Goal: Task Accomplishment & Management: Manage account settings

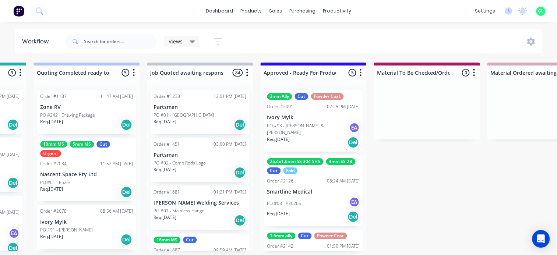
click at [316, 138] on div "Req. [DATE] Del" at bounding box center [313, 142] width 93 height 13
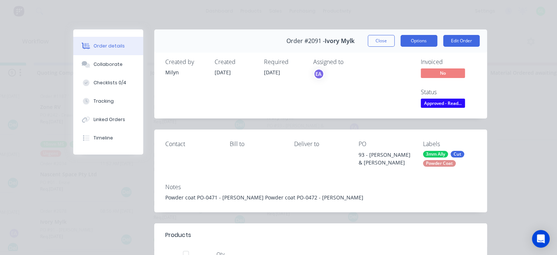
click at [424, 46] on button "Options" at bounding box center [418, 41] width 37 height 12
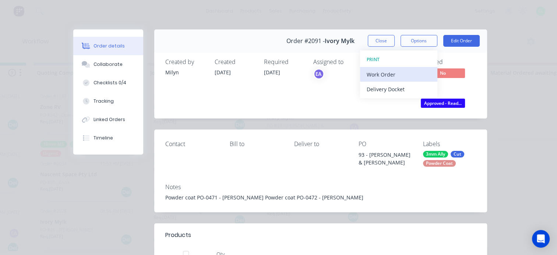
click at [375, 77] on div "Work Order" at bounding box center [399, 74] width 64 height 11
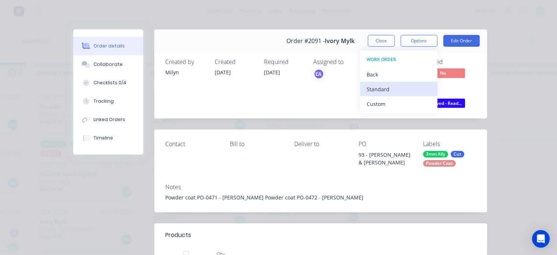
click at [374, 88] on div "Standard" at bounding box center [399, 89] width 64 height 11
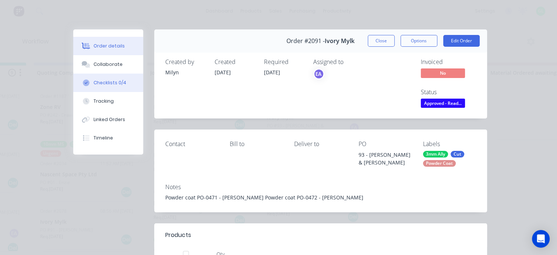
click at [109, 84] on div "Checklists 0/4" at bounding box center [109, 83] width 33 height 7
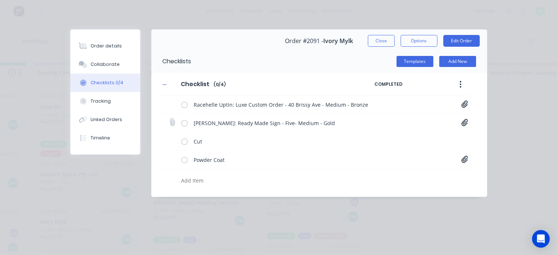
click at [466, 123] on icon at bounding box center [464, 122] width 6 height 7
click at [465, 104] on icon at bounding box center [464, 103] width 7 height 7
click at [390, 118] on link "[STREET_ADDRESS] - Cursive A.png" at bounding box center [406, 120] width 86 height 8
click at [468, 161] on div "Powder Coat Purchase Order PO0471.pdf Purchase Order PO0472.pdf" at bounding box center [314, 160] width 309 height 18
click at [467, 160] on div "Powder Coat Purchase Order PO0471.pdf Purchase Order PO0472.pdf" at bounding box center [314, 160] width 309 height 18
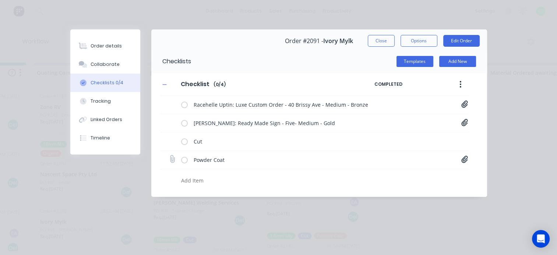
click at [465, 159] on icon at bounding box center [464, 159] width 6 height 7
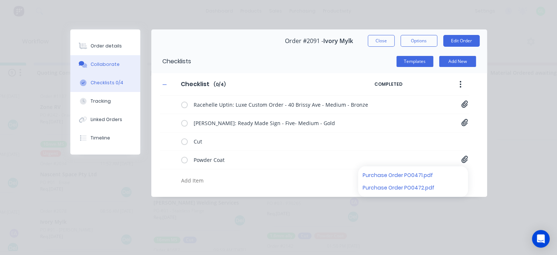
click at [106, 65] on div "Collaborate" at bounding box center [105, 64] width 29 height 7
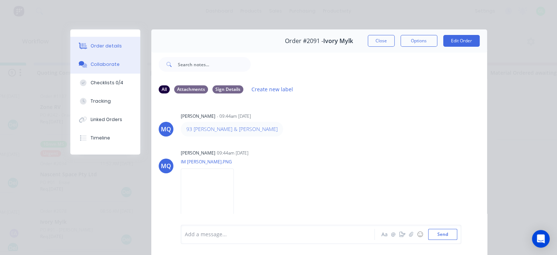
click at [109, 44] on div "Order details" at bounding box center [106, 46] width 31 height 7
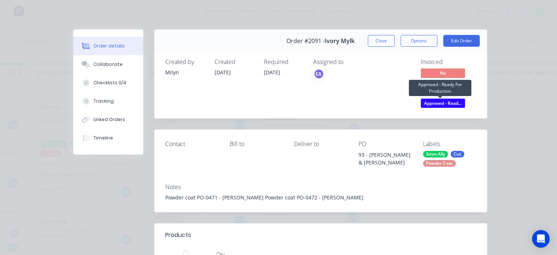
click at [435, 103] on span "Approved - Read..." at bounding box center [443, 103] width 44 height 9
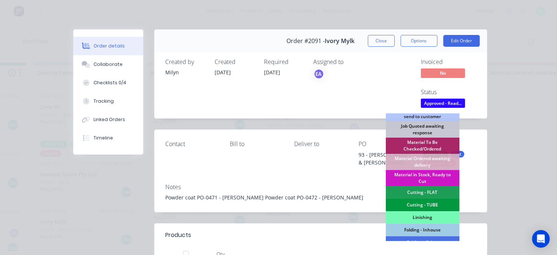
scroll to position [110, 0]
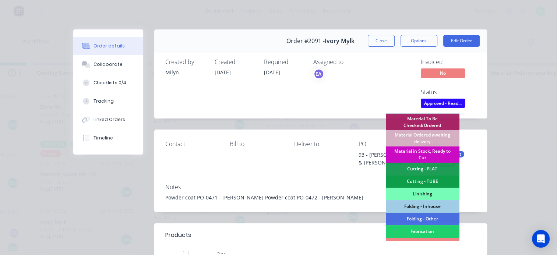
click at [429, 153] on div "Material in Stock, Ready to Cut" at bounding box center [422, 154] width 74 height 16
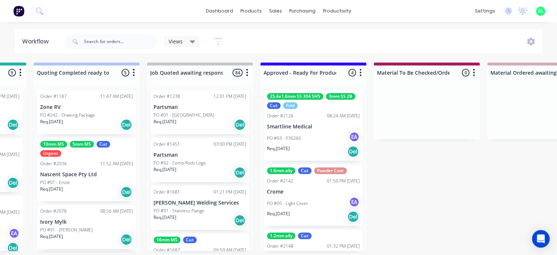
click at [291, 209] on div "PO #05 - Light Cover EA" at bounding box center [313, 204] width 93 height 14
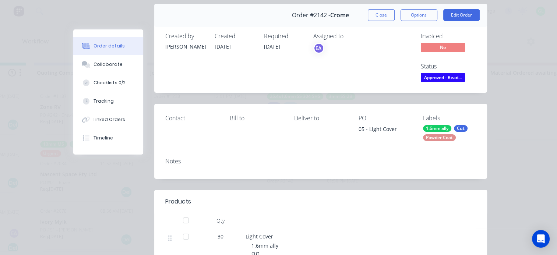
scroll to position [0, 0]
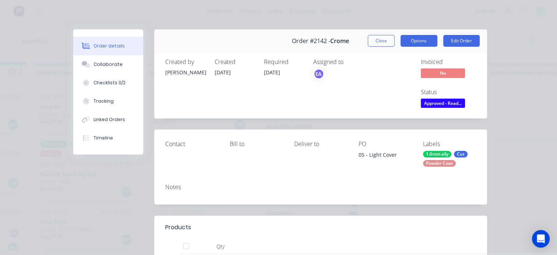
click at [416, 38] on button "Options" at bounding box center [418, 41] width 37 height 12
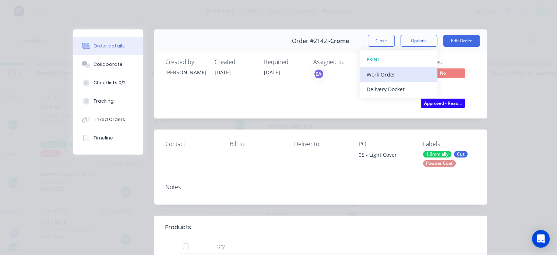
click at [373, 71] on div "Work Order" at bounding box center [399, 74] width 64 height 11
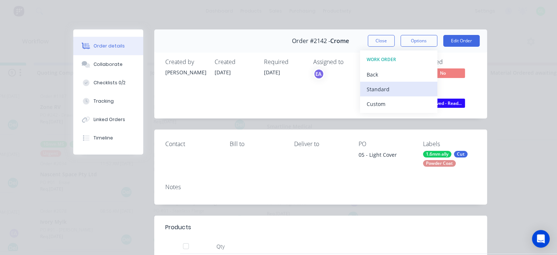
click at [373, 88] on div "Standard" at bounding box center [399, 89] width 64 height 11
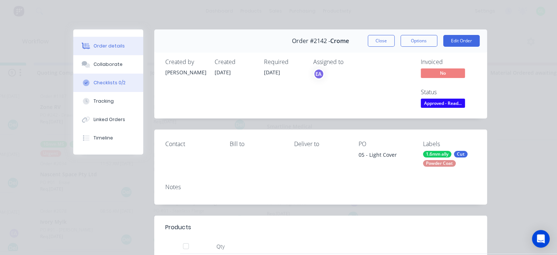
click at [107, 78] on button "Checklists 0/2" at bounding box center [108, 83] width 70 height 18
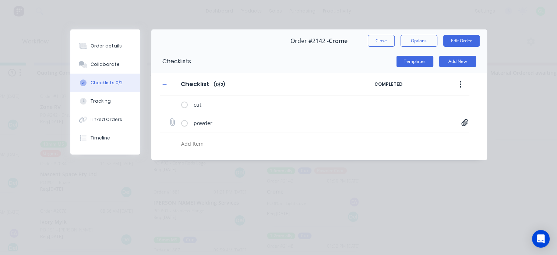
click at [464, 121] on icon at bounding box center [464, 122] width 7 height 7
click at [389, 142] on div "Purchase Order PO0470.pdf" at bounding box center [413, 139] width 101 height 10
click at [390, 140] on link "Purchase Order PO0470.pdf" at bounding box center [406, 139] width 86 height 8
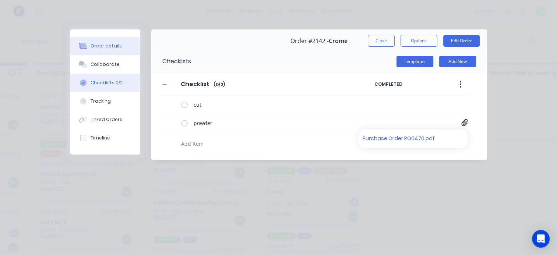
click at [103, 49] on div "Order details" at bounding box center [106, 46] width 31 height 7
type textarea "x"
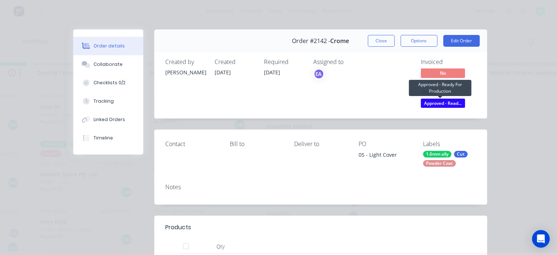
click at [444, 104] on span "Approved - Read..." at bounding box center [443, 103] width 44 height 9
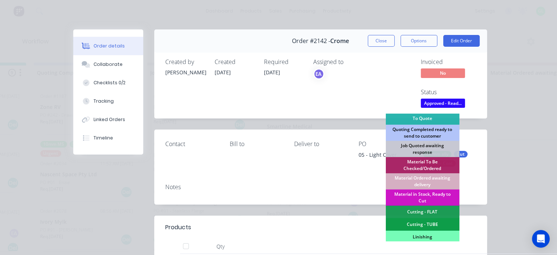
scroll to position [74, 0]
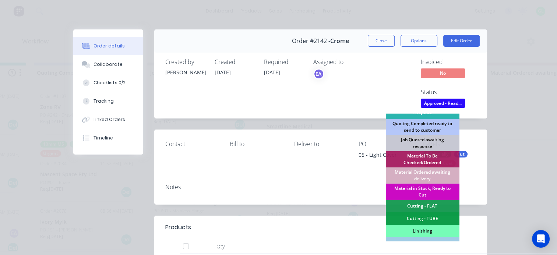
click at [423, 190] on div "Material in Stock, Ready to Cut" at bounding box center [422, 192] width 74 height 16
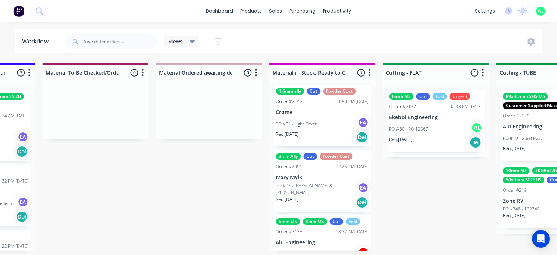
scroll to position [0, 0]
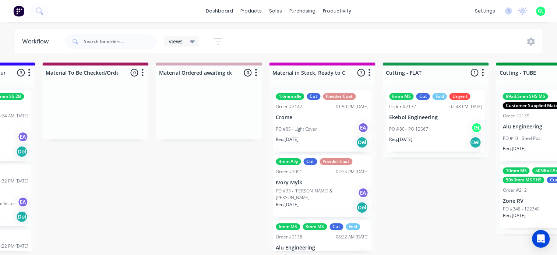
click at [330, 138] on div "Req. [DATE] Del" at bounding box center [322, 142] width 93 height 13
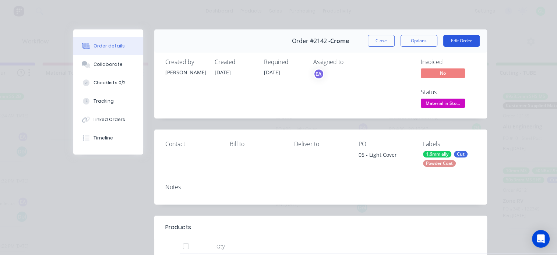
click at [464, 42] on button "Edit Order" at bounding box center [461, 41] width 36 height 12
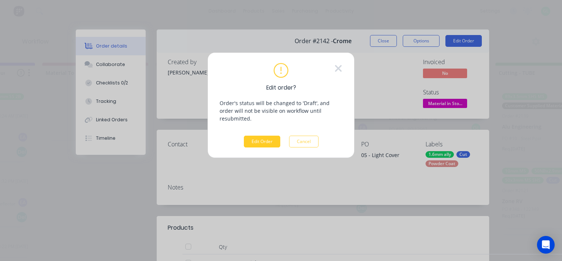
click at [255, 135] on button "Edit Order" at bounding box center [262, 141] width 36 height 12
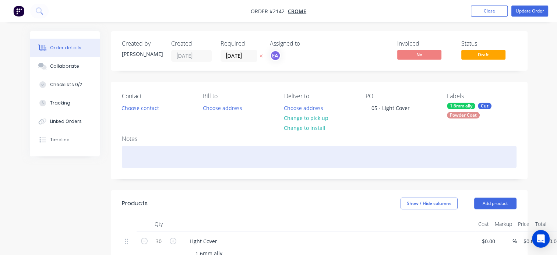
click at [149, 155] on div at bounding box center [319, 157] width 395 height 22
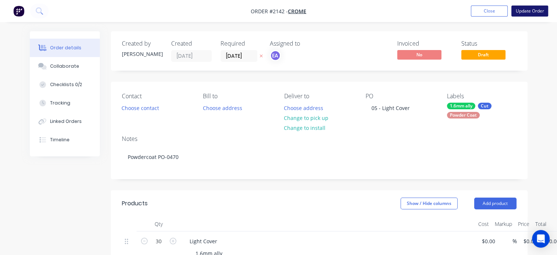
click at [527, 13] on button "Update Order" at bounding box center [529, 11] width 37 height 11
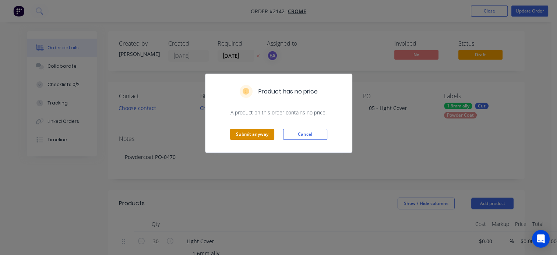
click at [262, 138] on button "Submit anyway" at bounding box center [252, 134] width 44 height 11
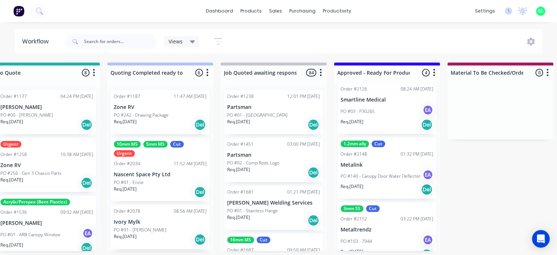
scroll to position [124, 0]
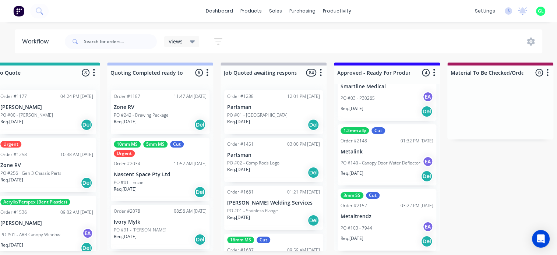
click at [373, 165] on p "PO #140 - Canopy Door Water Deflector" at bounding box center [380, 163] width 80 height 7
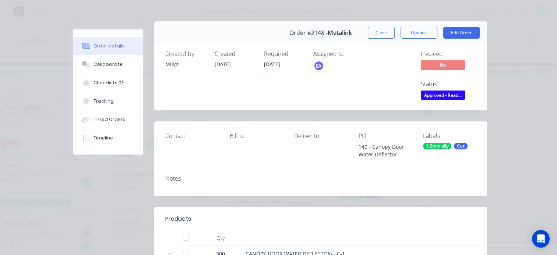
scroll to position [0, 0]
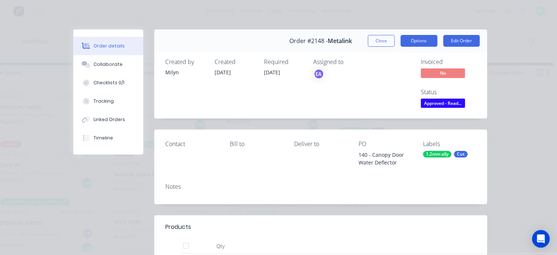
click at [411, 41] on button "Options" at bounding box center [418, 41] width 37 height 12
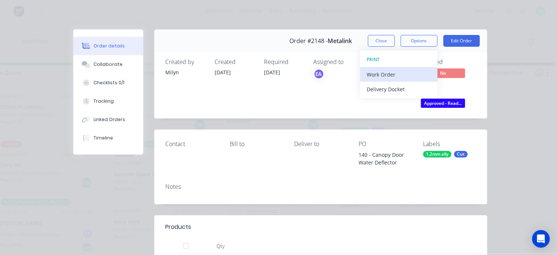
click at [380, 73] on div "Work Order" at bounding box center [399, 74] width 64 height 11
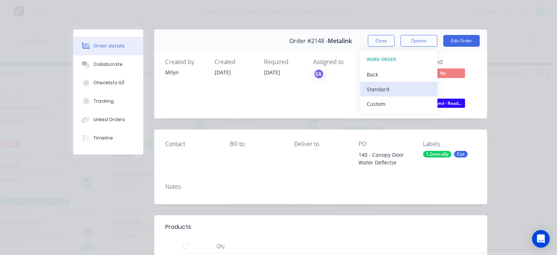
click at [379, 89] on div "Standard" at bounding box center [399, 89] width 64 height 11
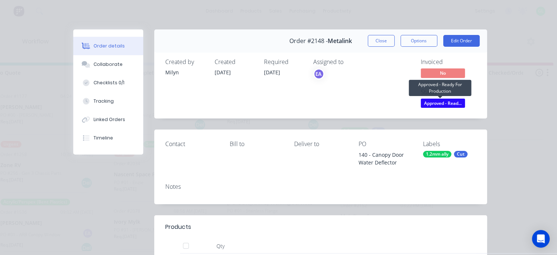
click at [431, 105] on span "Approved - Read..." at bounding box center [443, 103] width 44 height 9
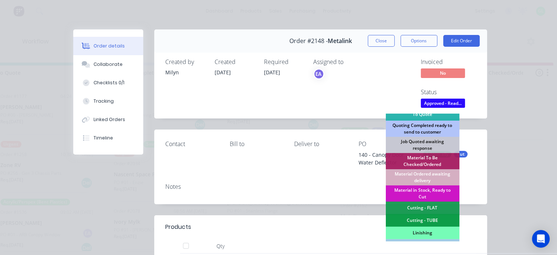
scroll to position [74, 0]
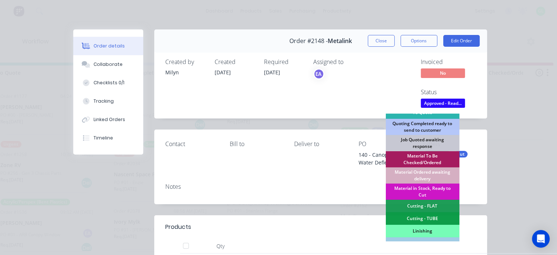
click at [423, 159] on div "Material To Be Checked/Ordered" at bounding box center [422, 159] width 74 height 16
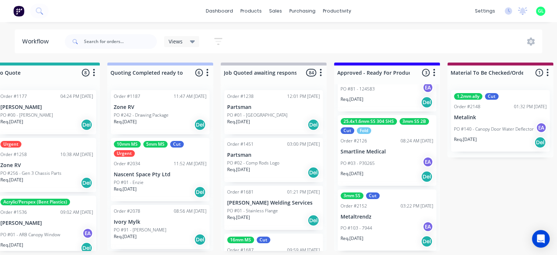
scroll to position [1, 589]
click at [381, 230] on div "PO #103 - 7944 EA" at bounding box center [386, 228] width 93 height 14
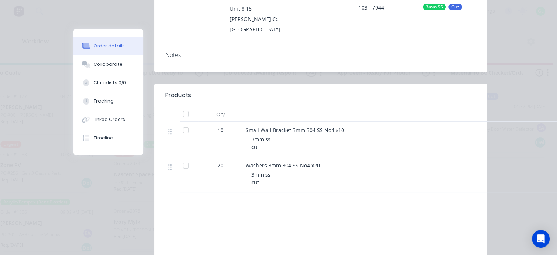
scroll to position [0, 0]
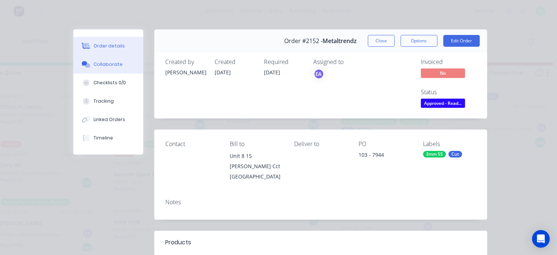
click at [112, 68] on button "Collaborate" at bounding box center [108, 64] width 70 height 18
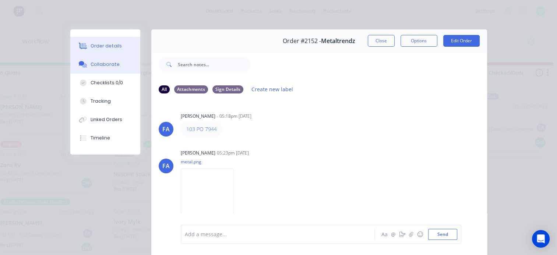
click at [114, 46] on div "Order details" at bounding box center [106, 46] width 31 height 7
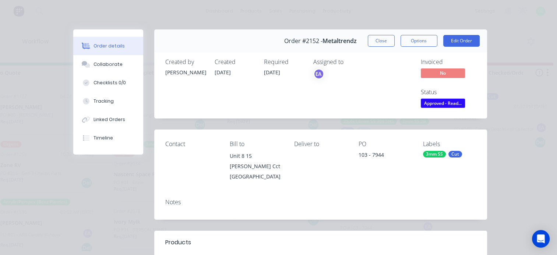
scroll to position [74, 0]
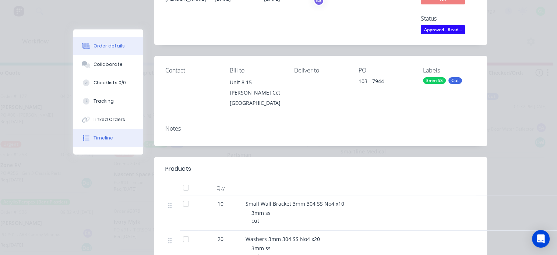
click at [94, 139] on div "Timeline" at bounding box center [103, 138] width 20 height 7
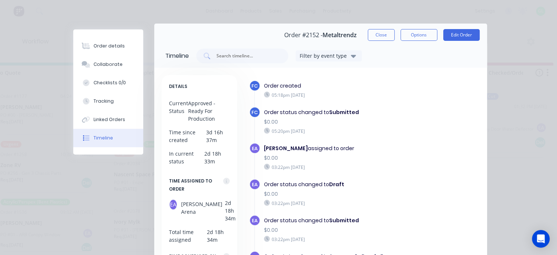
scroll to position [0, 0]
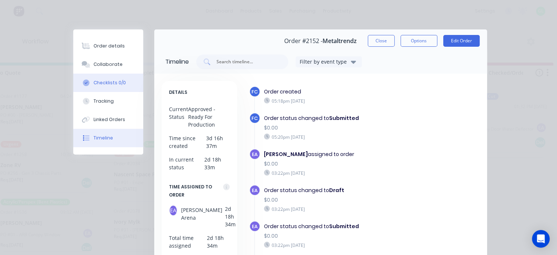
click at [112, 84] on div "Checklists 0/0" at bounding box center [109, 83] width 32 height 7
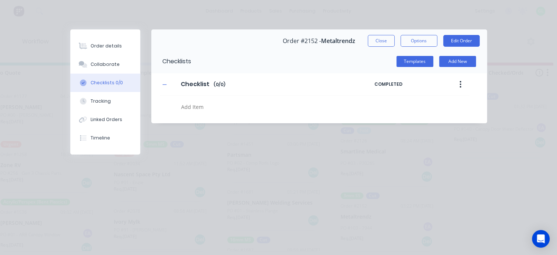
click at [223, 109] on textarea at bounding box center [271, 107] width 187 height 11
type textarea "x"
type textarea "c"
type textarea "x"
type textarea "cu"
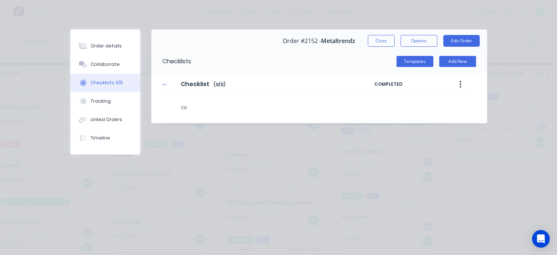
type textarea "x"
type textarea "cut"
type textarea "x"
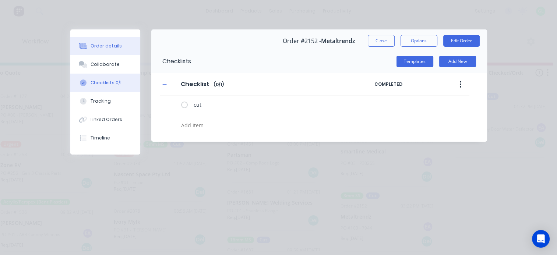
type textarea "x"
click at [118, 42] on button "Order details" at bounding box center [105, 46] width 70 height 18
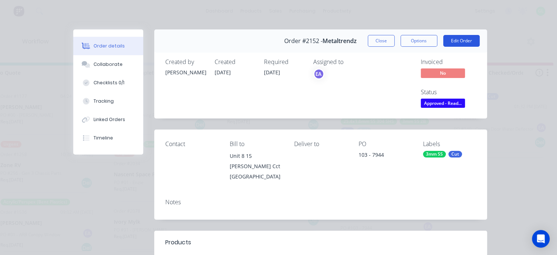
click at [456, 43] on button "Edit Order" at bounding box center [461, 41] width 36 height 12
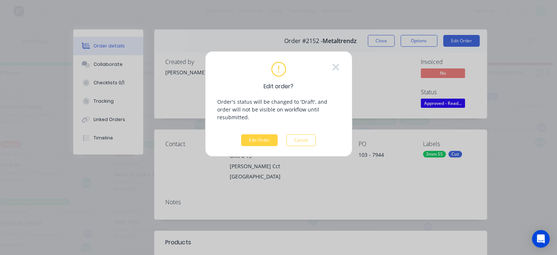
scroll to position [0, 589]
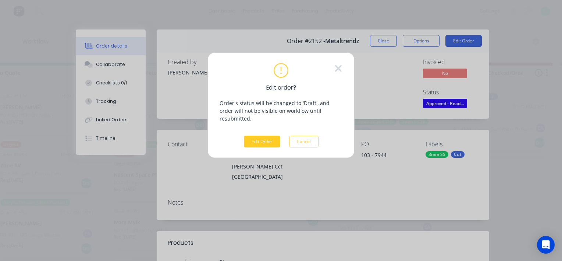
click at [257, 135] on button "Edit Order" at bounding box center [262, 141] width 36 height 12
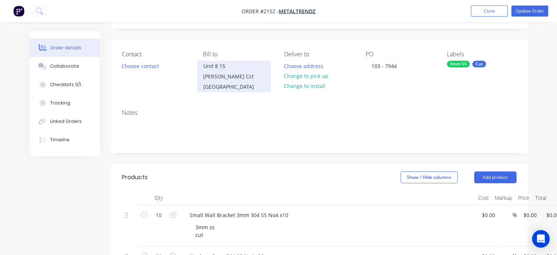
scroll to position [110, 0]
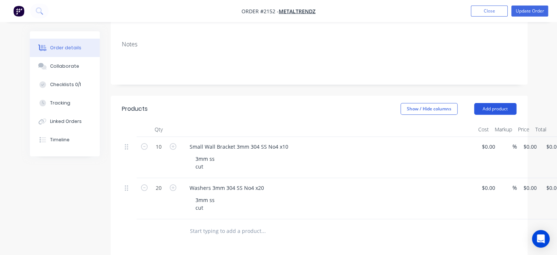
click at [501, 109] on button "Add product" at bounding box center [495, 109] width 42 height 12
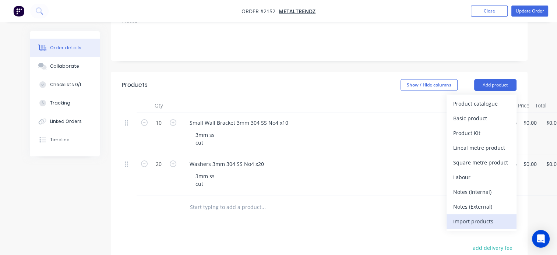
scroll to position [147, 0]
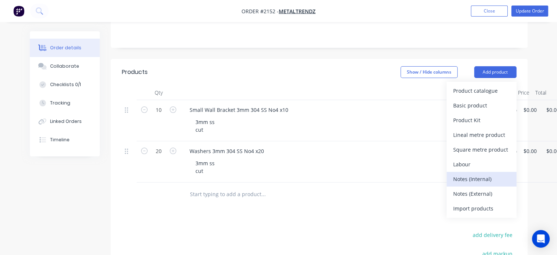
click at [473, 181] on div "Notes (Internal)" at bounding box center [481, 179] width 57 height 11
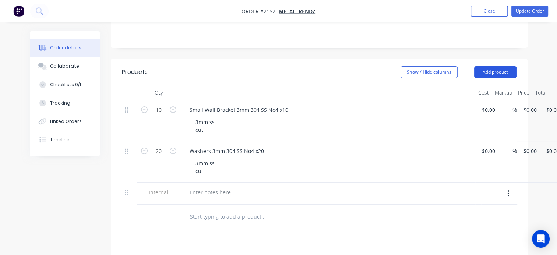
click at [489, 71] on button "Add product" at bounding box center [495, 72] width 42 height 12
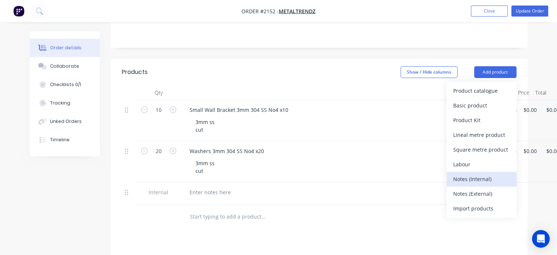
click at [492, 184] on button "Notes (Internal)" at bounding box center [481, 179] width 70 height 15
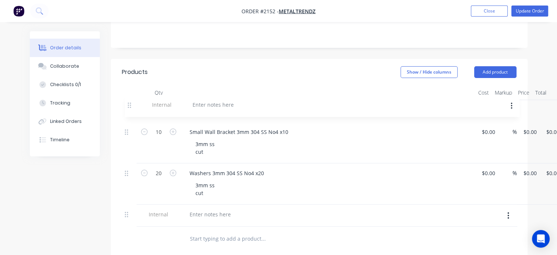
drag, startPoint x: 128, startPoint y: 193, endPoint x: 131, endPoint y: 103, distance: 90.2
click at [131, 103] on div "10 Small Wall Bracket 3mm 304 SS No4 x10 3mm ss cut $0.00 $0.00 % $0.00 $0.00 $…" at bounding box center [319, 163] width 395 height 127
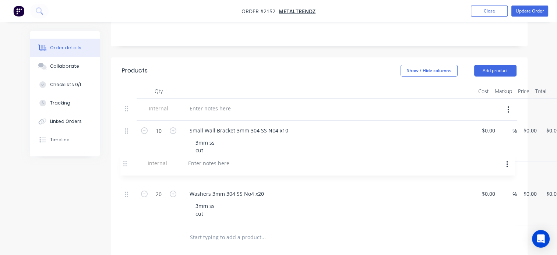
drag, startPoint x: 126, startPoint y: 217, endPoint x: 125, endPoint y: 163, distance: 53.4
click at [125, 163] on div "Internal 10 Small Wall Bracket 3mm 304 SS No4 x10 3mm ss cut $0.00 $0.00 % $0.0…" at bounding box center [319, 162] width 395 height 127
click at [218, 111] on div at bounding box center [210, 108] width 53 height 11
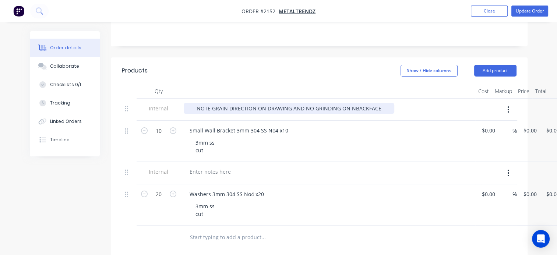
click at [349, 109] on div "--- NOTE GRAIN DIRECTION ON DRAWING AND NO GRINDING ON NBACKFACE ---" at bounding box center [289, 108] width 211 height 11
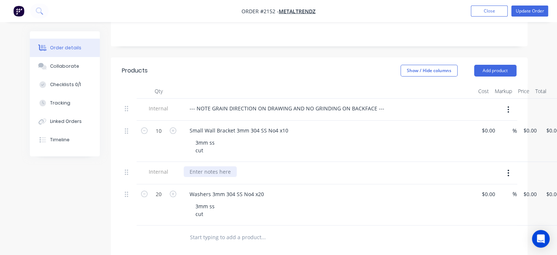
click at [218, 171] on div at bounding box center [210, 171] width 53 height 11
click at [527, 8] on button "Update Order" at bounding box center [529, 11] width 37 height 11
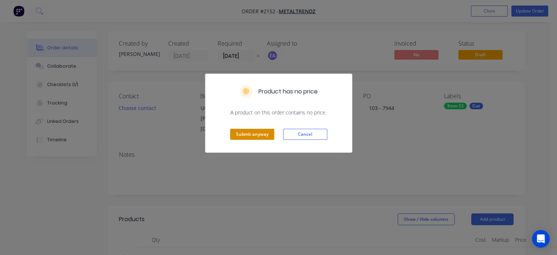
click at [251, 137] on button "Submit anyway" at bounding box center [252, 134] width 44 height 11
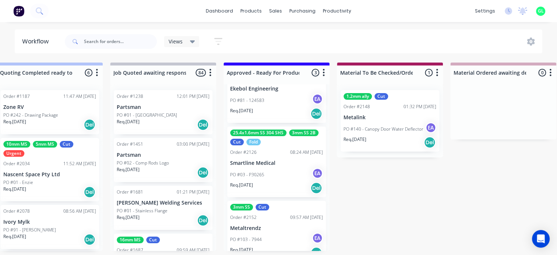
scroll to position [59, 0]
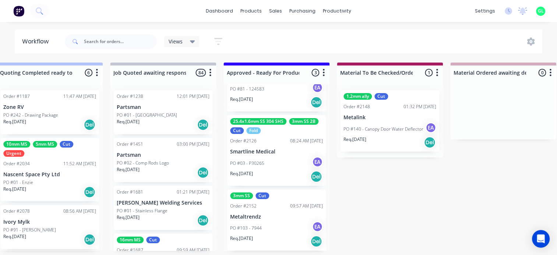
click at [270, 227] on div "PO #103 - 7944 EA" at bounding box center [276, 228] width 93 height 14
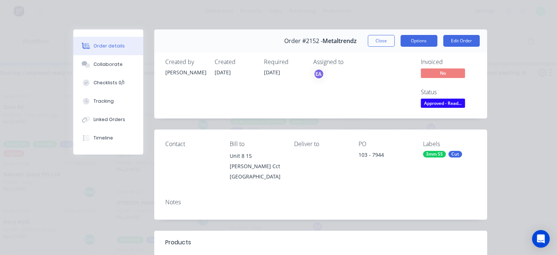
click at [421, 38] on button "Options" at bounding box center [418, 41] width 37 height 12
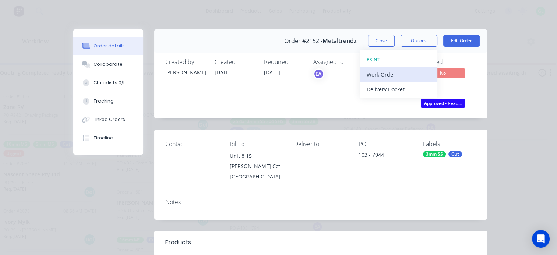
click at [401, 73] on div "Work Order" at bounding box center [399, 74] width 64 height 11
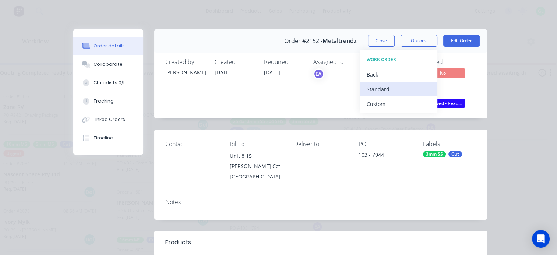
click at [394, 89] on div "Standard" at bounding box center [399, 89] width 64 height 11
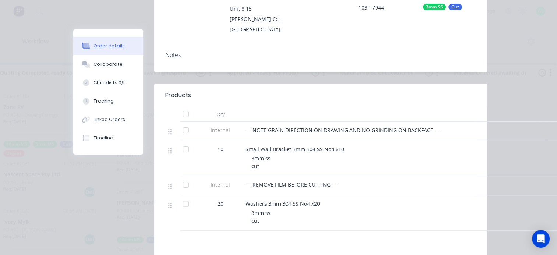
scroll to position [74, 0]
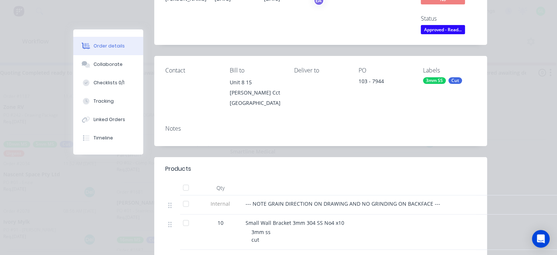
click at [448, 25] on span "Approved - Read..." at bounding box center [443, 29] width 44 height 9
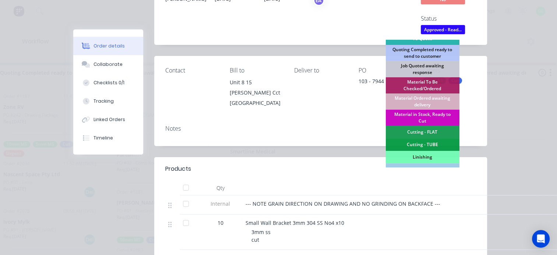
click at [421, 113] on div "Material in Stock, Ready to Cut" at bounding box center [422, 118] width 74 height 16
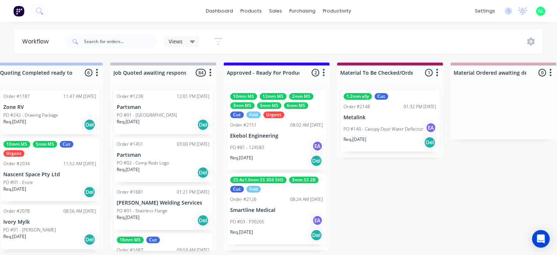
scroll to position [0, 699]
click at [274, 215] on div "PO #03 - P30265 EA" at bounding box center [276, 222] width 93 height 14
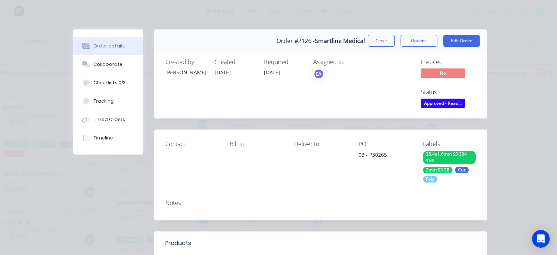
scroll to position [110, 0]
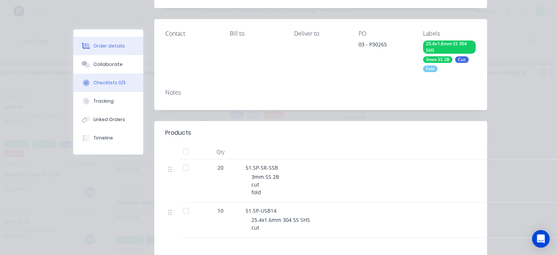
click at [108, 80] on div "Checklists 0/3" at bounding box center [109, 83] width 32 height 7
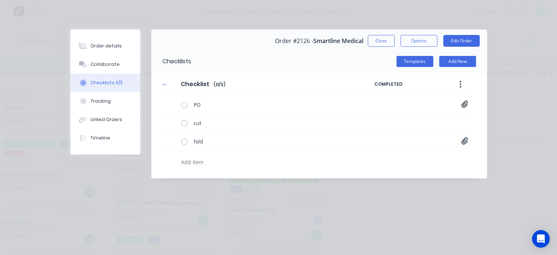
scroll to position [0, 0]
click at [468, 143] on div "fold 51.SP-SR-SSB.pdf" at bounding box center [314, 142] width 309 height 18
click at [464, 141] on icon at bounding box center [464, 140] width 6 height 7
click at [392, 155] on link "51.SP-SR-SSB.pdf" at bounding box center [406, 157] width 86 height 8
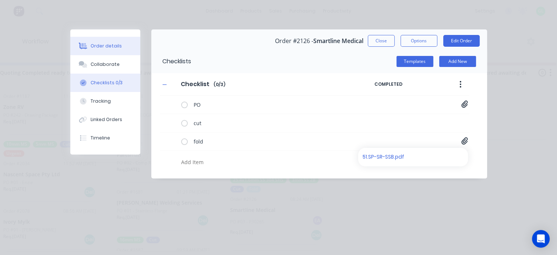
click at [93, 45] on div "Order details" at bounding box center [106, 46] width 31 height 7
type textarea "x"
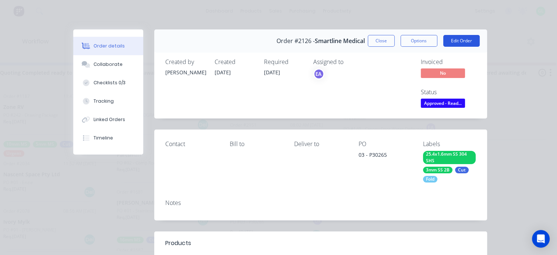
click at [453, 41] on button "Edit Order" at bounding box center [461, 41] width 36 height 12
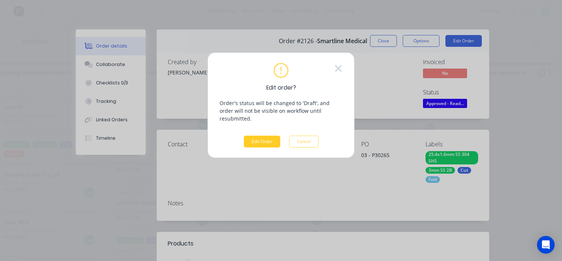
click at [255, 135] on button "Edit Order" at bounding box center [262, 141] width 36 height 12
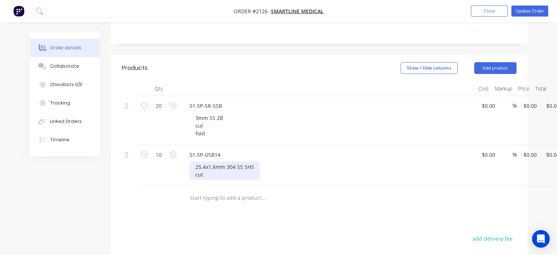
scroll to position [147, 0]
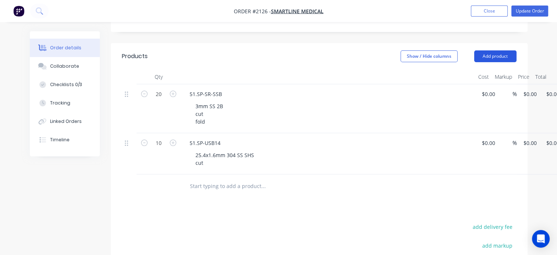
click at [496, 57] on button "Add product" at bounding box center [495, 56] width 42 height 12
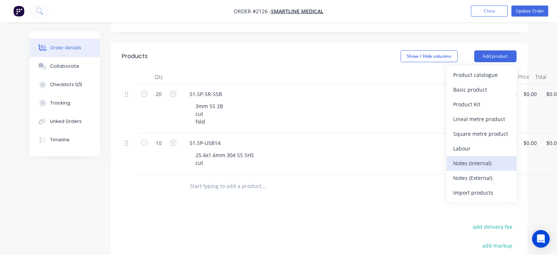
click at [475, 160] on div "Notes (Internal)" at bounding box center [481, 163] width 57 height 11
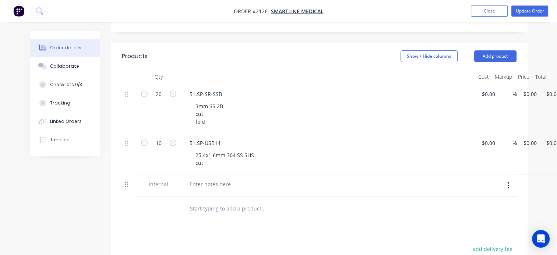
click at [125, 184] on div at bounding box center [129, 185] width 15 height 22
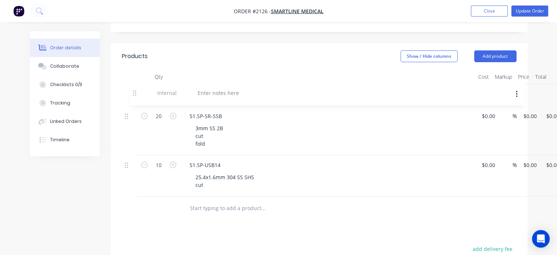
drag, startPoint x: 126, startPoint y: 184, endPoint x: 135, endPoint y: 88, distance: 95.7
click at [135, 88] on div "20 51.SP-SR-SSB 3mm SS 2B cut fold $0.00 $0.00 % $0.00 $0.00 $0.00 $0.00 10 51.…" at bounding box center [319, 140] width 395 height 112
click at [203, 93] on div at bounding box center [210, 94] width 53 height 11
click at [528, 11] on button "Update Order" at bounding box center [529, 11] width 37 height 11
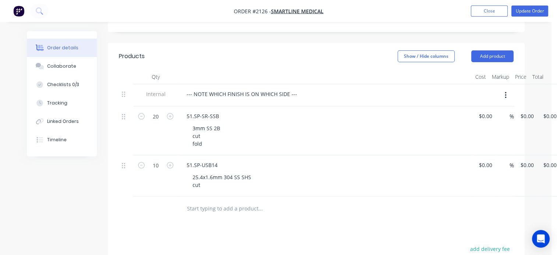
scroll to position [0, 0]
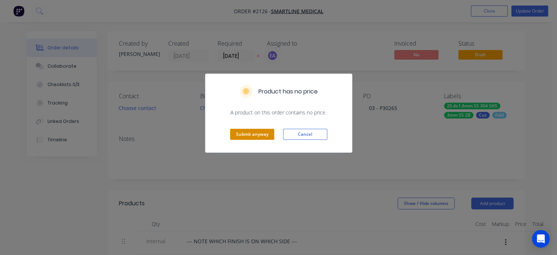
click at [254, 137] on button "Submit anyway" at bounding box center [252, 134] width 44 height 11
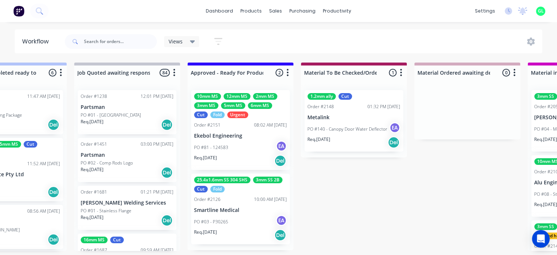
scroll to position [0, 736]
click at [250, 219] on div "PO #03 - P30265 EA" at bounding box center [239, 222] width 93 height 14
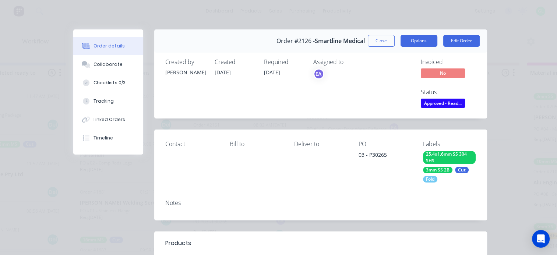
click at [408, 41] on button "Options" at bounding box center [418, 41] width 37 height 12
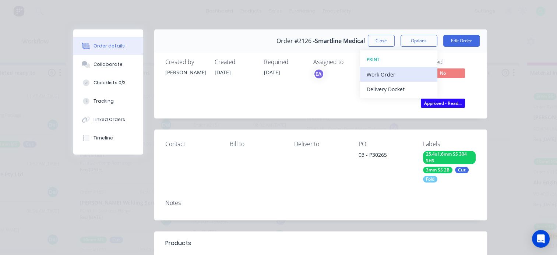
click at [398, 70] on div "Work Order" at bounding box center [399, 74] width 64 height 11
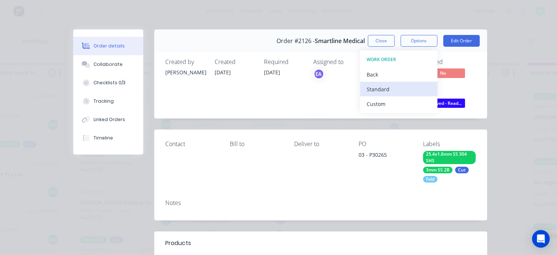
click at [382, 88] on div "Standard" at bounding box center [399, 89] width 64 height 11
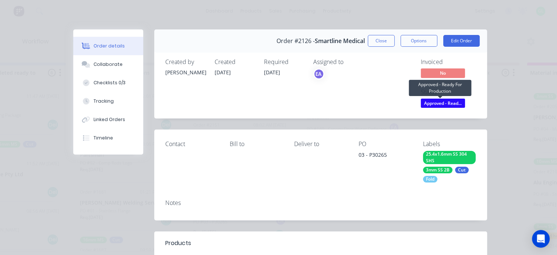
click at [437, 103] on span "Approved - Read..." at bounding box center [443, 103] width 44 height 9
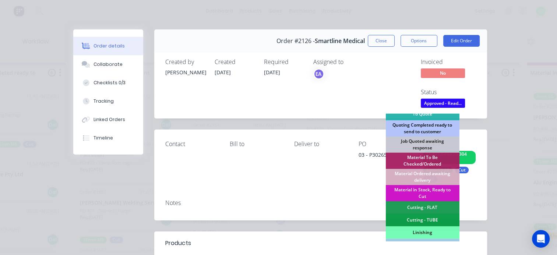
scroll to position [74, 0]
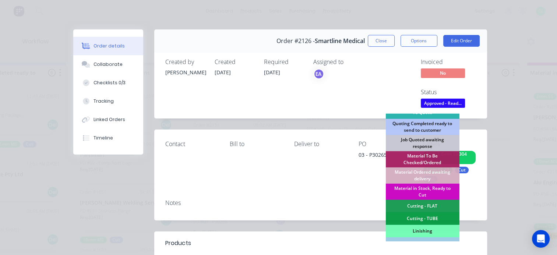
click at [418, 190] on div "Material in Stock, Ready to Cut" at bounding box center [422, 192] width 74 height 16
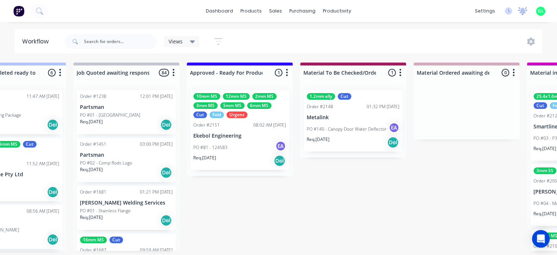
click at [524, 11] on icon at bounding box center [522, 10] width 7 height 6
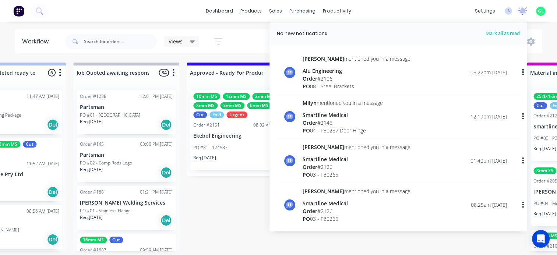
click at [524, 11] on icon at bounding box center [522, 10] width 7 height 6
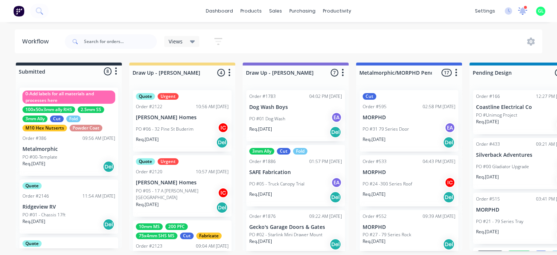
click at [521, 10] on icon at bounding box center [522, 10] width 7 height 6
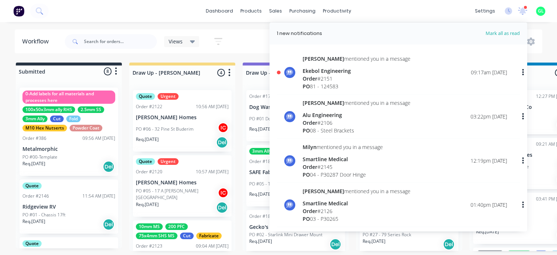
click at [327, 91] on div "Emma mentioned you in a message Ekebol Engineering Order # 2151 PO 81 - 124583 …" at bounding box center [398, 75] width 243 height 40
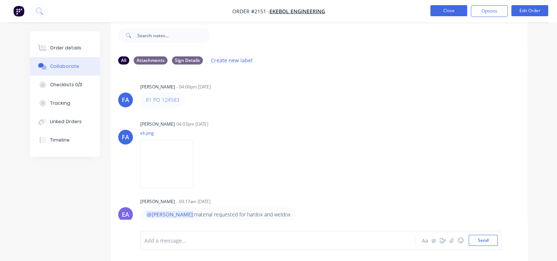
click at [446, 14] on button "Close" at bounding box center [448, 10] width 37 height 11
